Goal: Transaction & Acquisition: Book appointment/travel/reservation

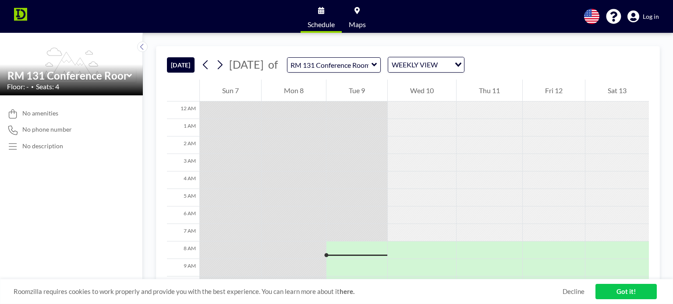
scroll to position [123, 0]
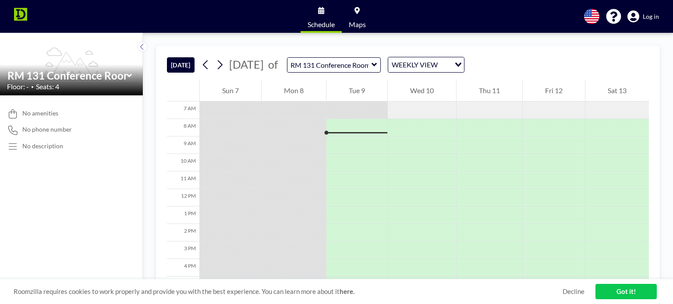
click at [333, 132] on div at bounding box center [356, 132] width 61 height 1
click at [343, 139] on div at bounding box center [356, 146] width 61 height 18
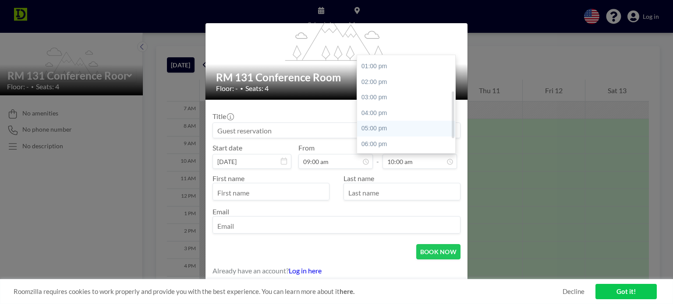
scroll to position [75, 0]
click at [383, 124] on div "05:00 pm" at bounding box center [408, 128] width 103 height 16
click at [377, 78] on div "04:00 pm" at bounding box center [408, 83] width 103 height 16
click at [388, 163] on input "04:00 pm" at bounding box center [419, 161] width 74 height 15
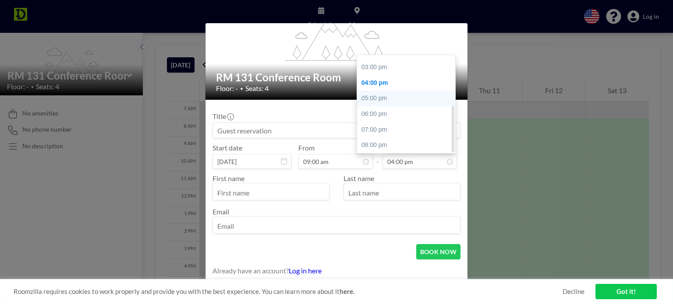
click at [375, 101] on div "05:00 pm" at bounding box center [408, 99] width 103 height 16
type input "05:00 pm"
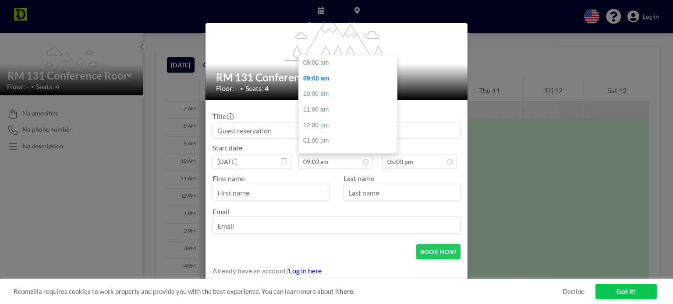
scroll to position [16, 0]
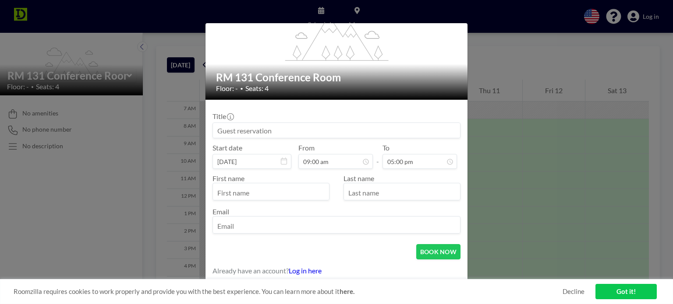
click at [269, 195] on input "text" at bounding box center [271, 192] width 116 height 15
type input "[PERSON_NAME]"
type input "Yanahan"
click at [269, 223] on input "email" at bounding box center [336, 226] width 247 height 15
type input "[EMAIL_ADDRESS][DOMAIN_NAME]"
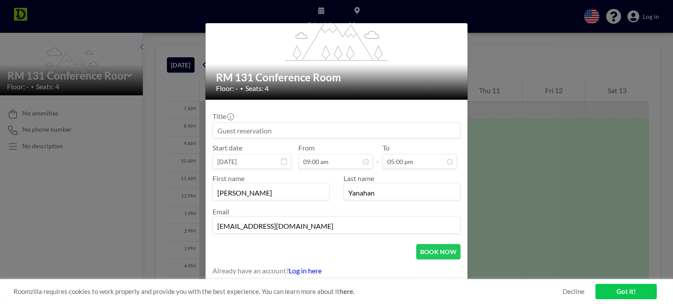
click at [350, 134] on input at bounding box center [336, 130] width 247 height 15
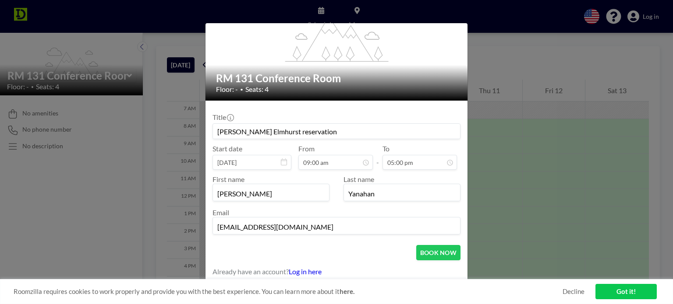
scroll to position [53, 0]
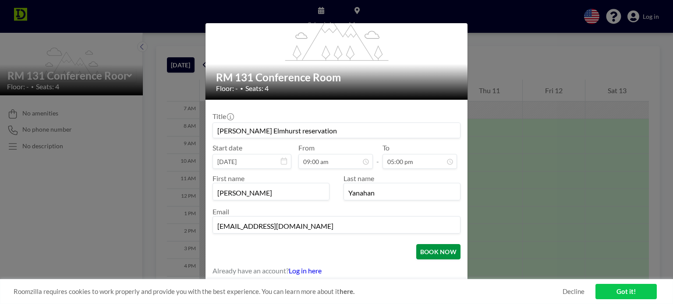
type input "[PERSON_NAME] Elmhurst reservation"
click at [427, 249] on button "BOOK NOW" at bounding box center [438, 251] width 44 height 15
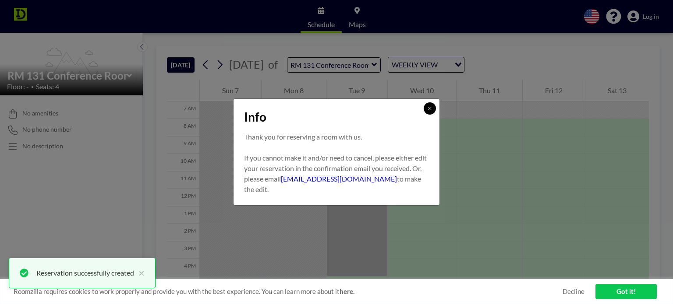
click at [429, 106] on icon at bounding box center [429, 108] width 5 height 5
